Goal: Task Accomplishment & Management: Manage account settings

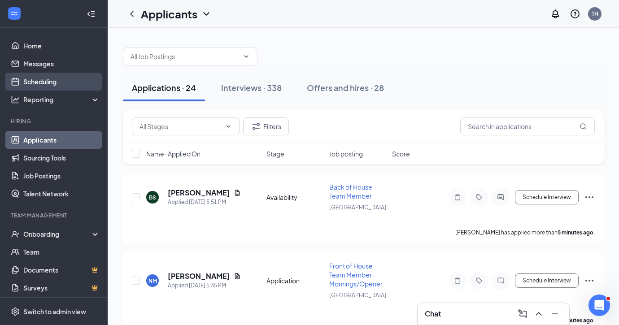
click at [34, 80] on link "Scheduling" at bounding box center [61, 82] width 77 height 18
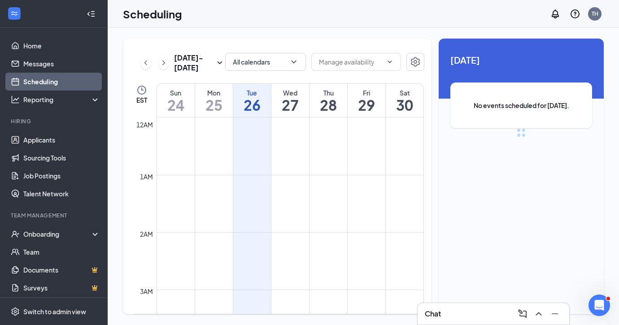
scroll to position [441, 0]
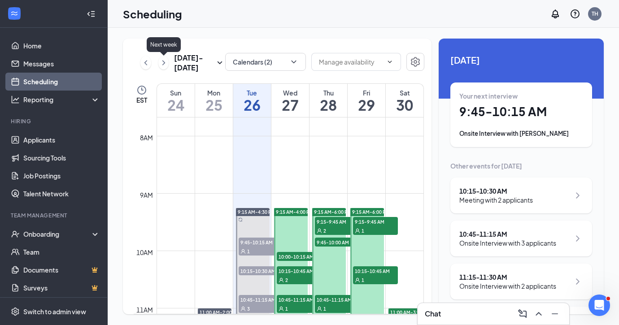
click at [164, 65] on icon "ChevronRight" at bounding box center [163, 62] width 9 height 11
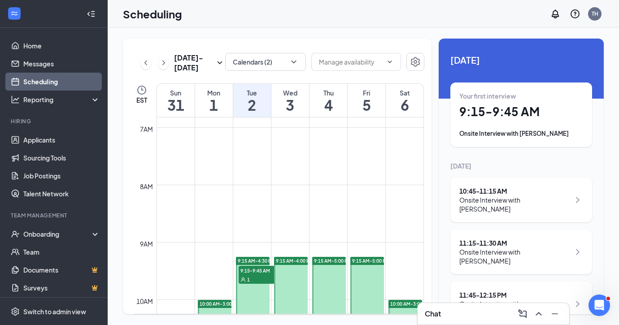
scroll to position [388, 0]
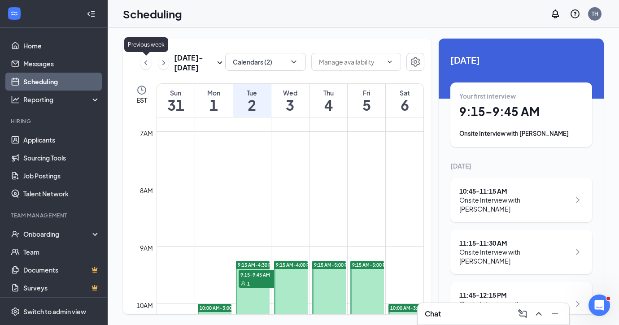
click at [147, 65] on icon "ChevronLeft" at bounding box center [145, 62] width 3 height 5
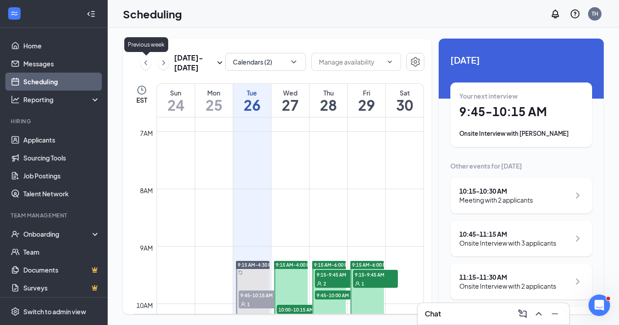
scroll to position [441, 0]
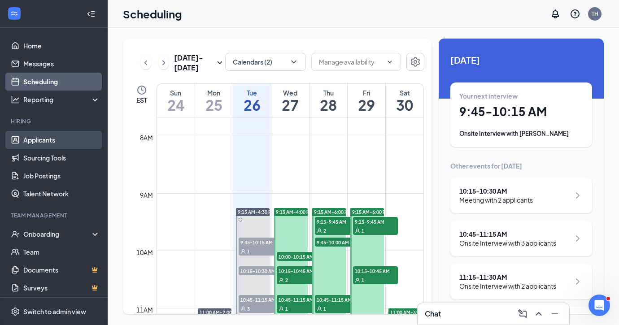
click at [51, 139] on link "Applicants" at bounding box center [61, 140] width 77 height 18
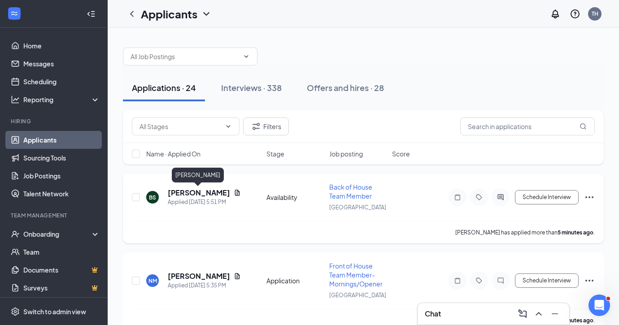
click at [205, 193] on h5 "[PERSON_NAME]" at bounding box center [199, 193] width 62 height 10
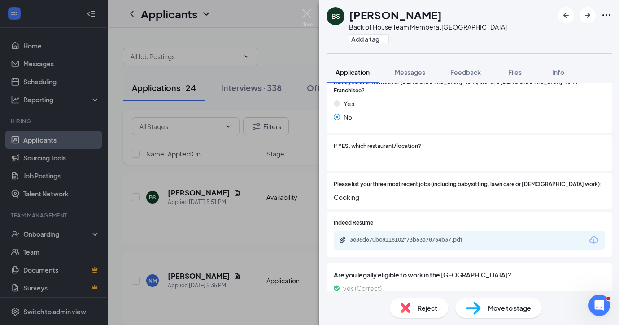
scroll to position [256, 0]
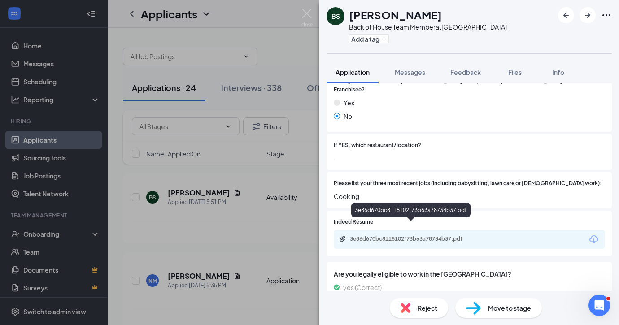
click at [444, 235] on div "3e86d670bc8118102f73b63a78734b37.pdf" at bounding box center [413, 238] width 126 height 7
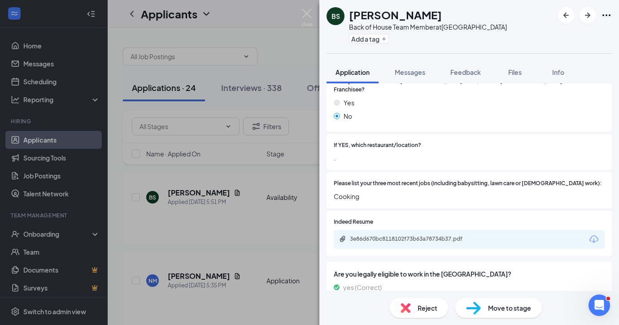
click at [210, 230] on div "BS [PERSON_NAME] Back of House Team Member at [GEOGRAPHIC_DATA] Add a tag Appli…" at bounding box center [309, 162] width 619 height 325
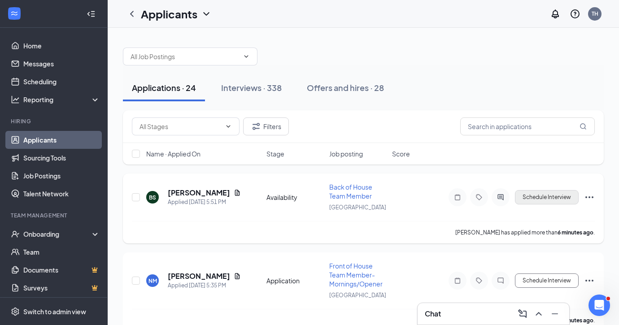
click at [534, 201] on button "Schedule Interview" at bounding box center [547, 197] width 64 height 14
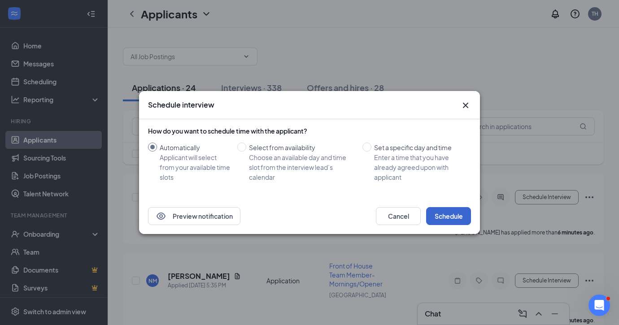
click at [445, 217] on button "Schedule" at bounding box center [448, 216] width 45 height 18
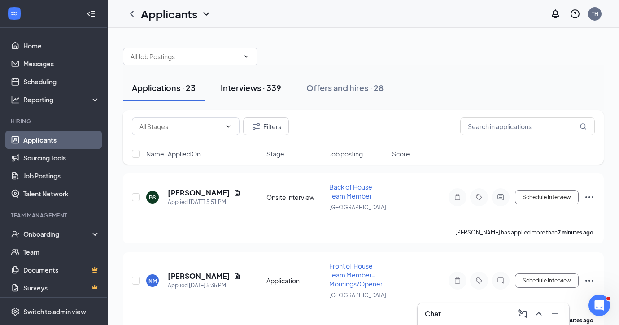
click at [251, 95] on button "Interviews · 339" at bounding box center [251, 87] width 78 height 27
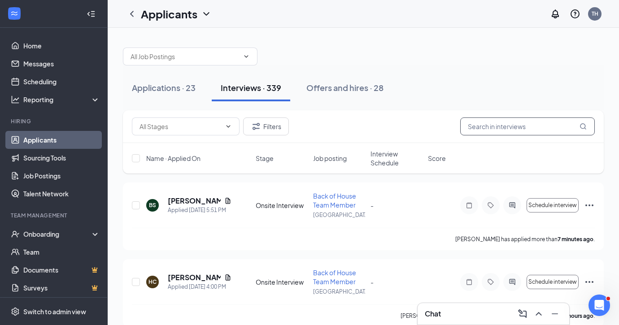
click at [526, 129] on input "text" at bounding box center [527, 126] width 135 height 18
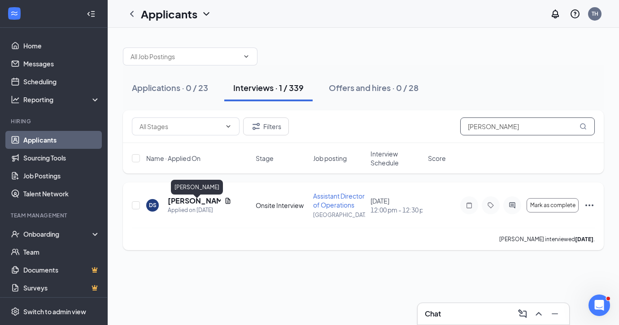
type input "[PERSON_NAME]"
click at [182, 202] on h5 "[PERSON_NAME]" at bounding box center [194, 201] width 53 height 10
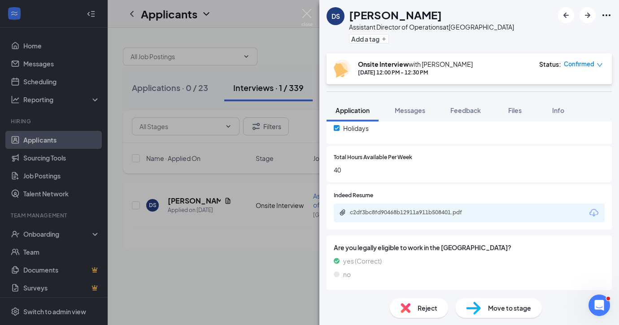
scroll to position [354, 0]
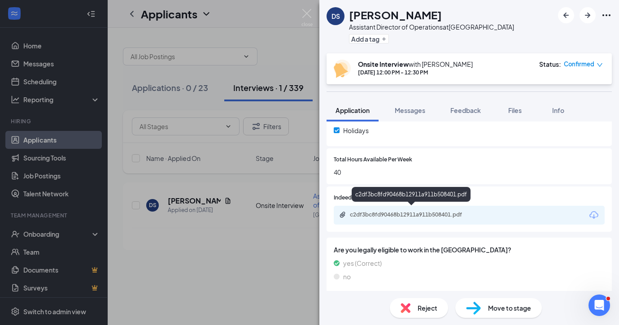
click at [420, 213] on div "c2df3bc8fd90468b12911a911b508401.pdf" at bounding box center [413, 214] width 126 height 7
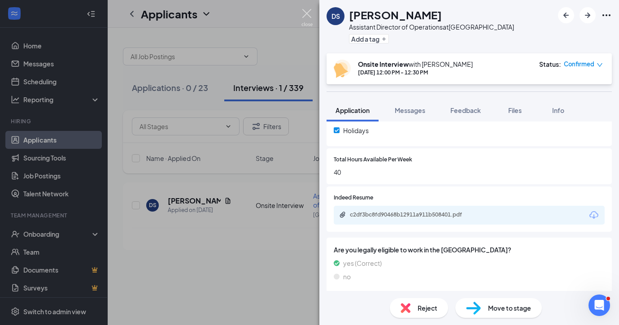
click at [305, 12] on img at bounding box center [306, 17] width 11 height 17
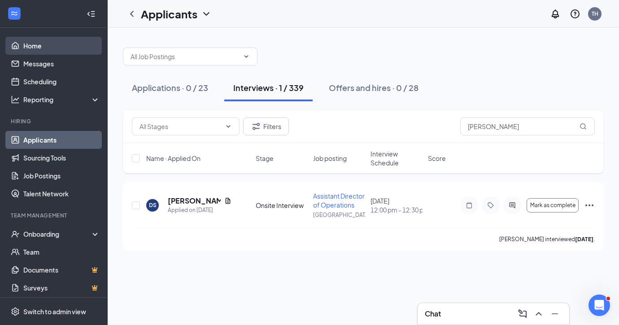
click at [33, 41] on link "Home" at bounding box center [61, 46] width 77 height 18
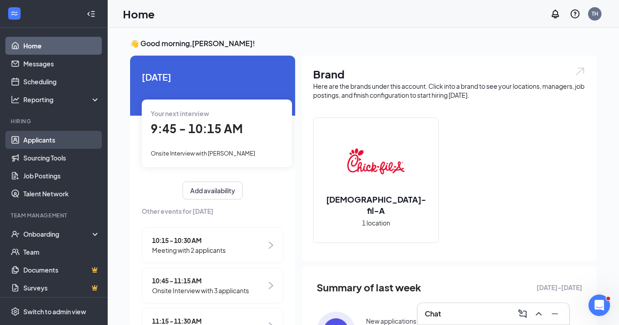
click at [44, 137] on link "Applicants" at bounding box center [61, 140] width 77 height 18
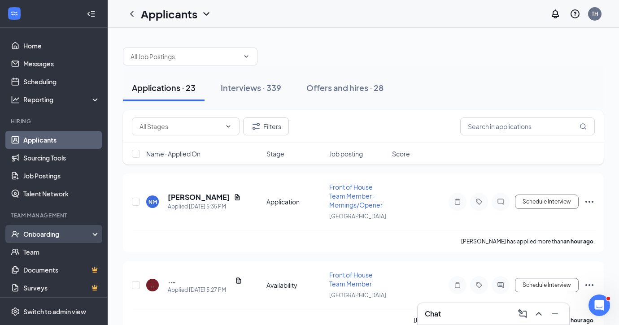
click at [49, 230] on div "Onboarding" at bounding box center [57, 234] width 69 height 9
click at [42, 232] on div "Onboarding" at bounding box center [57, 234] width 69 height 9
click at [48, 235] on div "Onboarding" at bounding box center [57, 234] width 69 height 9
click at [44, 251] on link "Overview" at bounding box center [61, 252] width 77 height 18
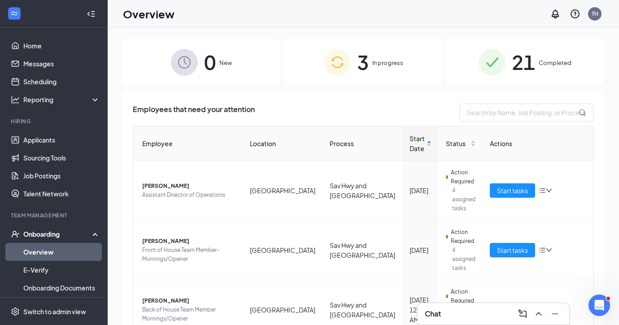
click at [402, 58] on span "In progress" at bounding box center [387, 62] width 31 height 9
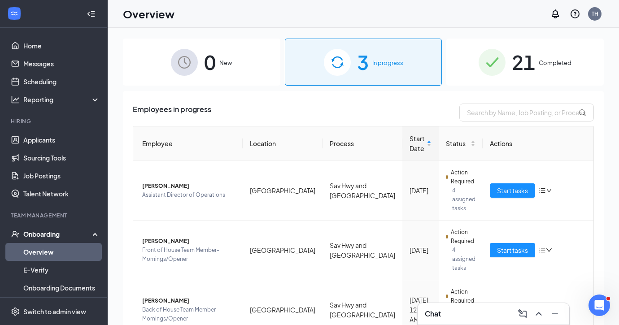
click at [548, 53] on div "21 Completed" at bounding box center [524, 62] width 157 height 47
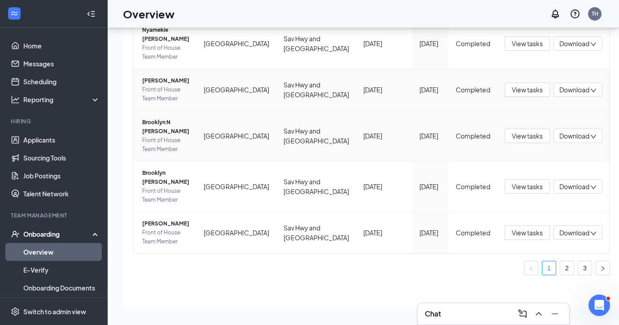
scroll to position [40, 0]
click at [560, 267] on link "2" at bounding box center [566, 267] width 13 height 13
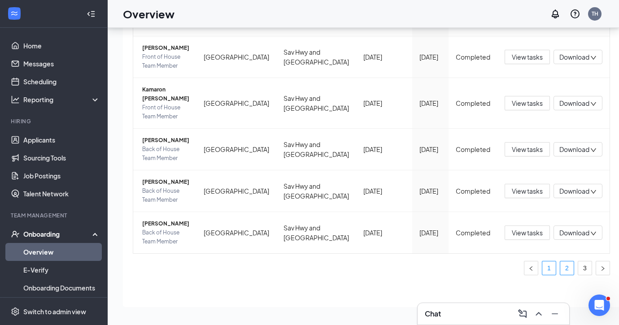
scroll to position [40, 0]
click at [578, 266] on link "3" at bounding box center [584, 267] width 13 height 13
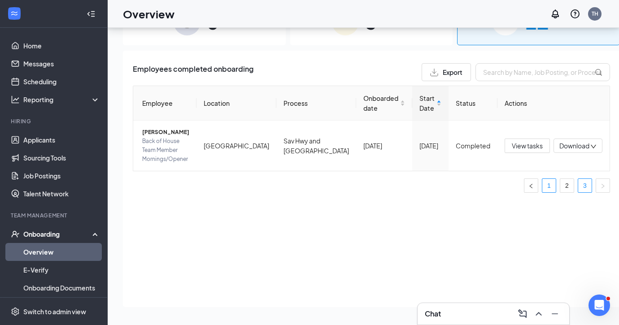
scroll to position [40, 0]
click at [542, 183] on link "1" at bounding box center [548, 185] width 13 height 13
